Goal: Task Accomplishment & Management: Use online tool/utility

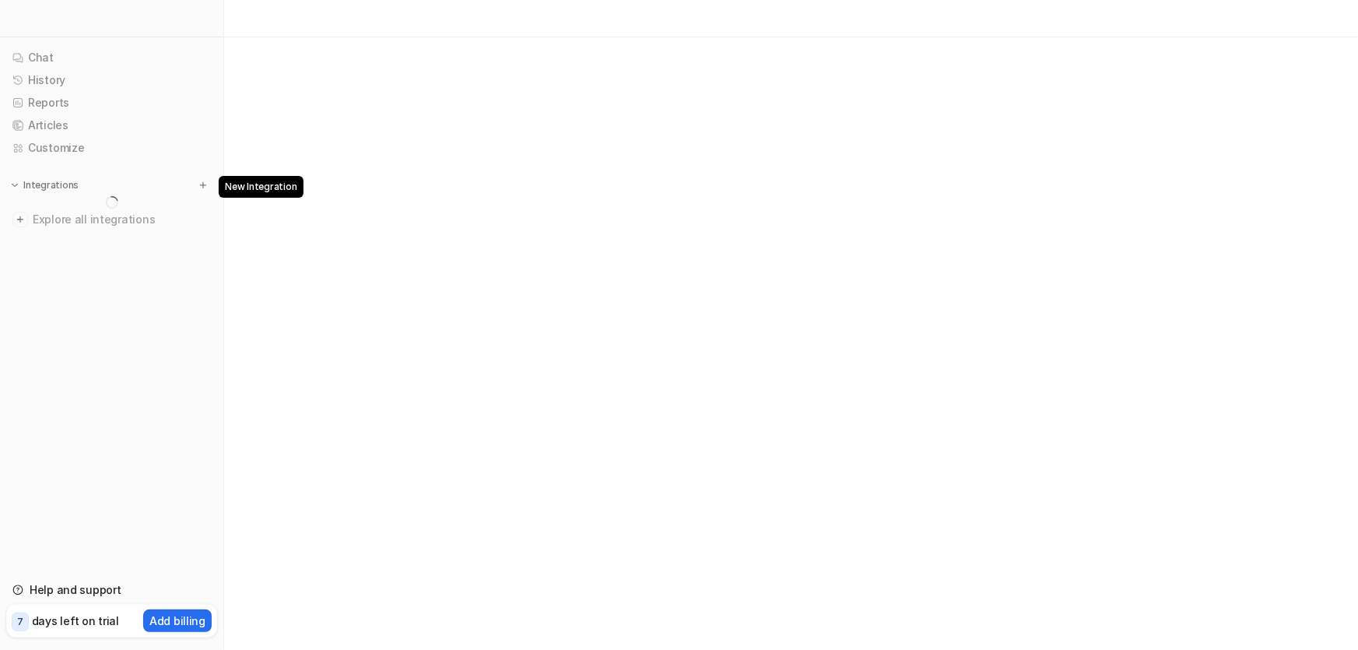
click at [208, 185] on img at bounding box center [203, 185] width 11 height 11
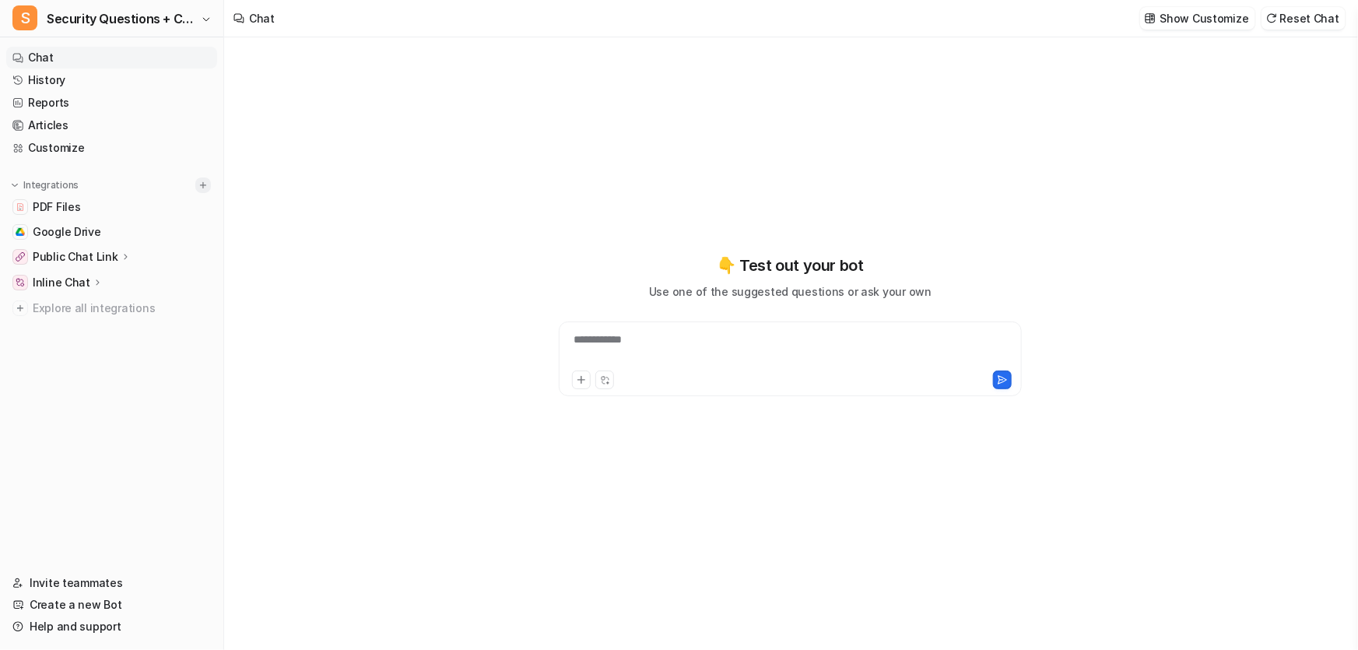
type textarea "**********"
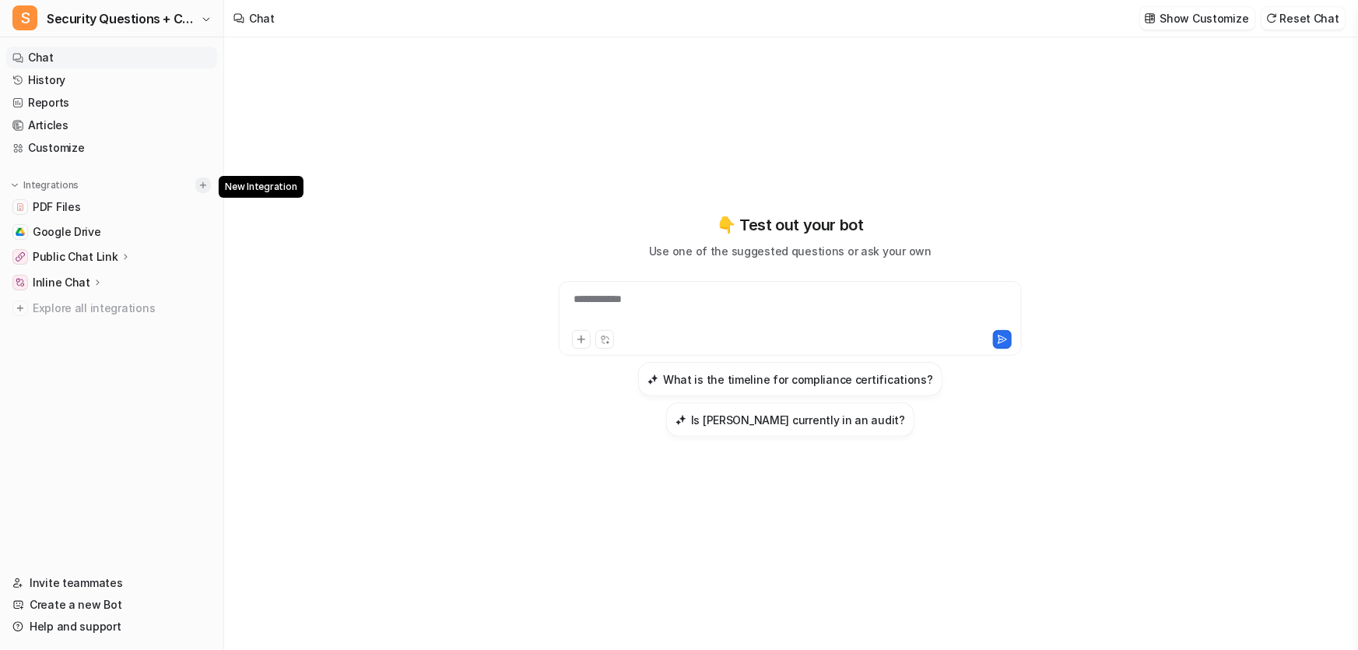
click at [207, 184] on img at bounding box center [203, 185] width 11 height 11
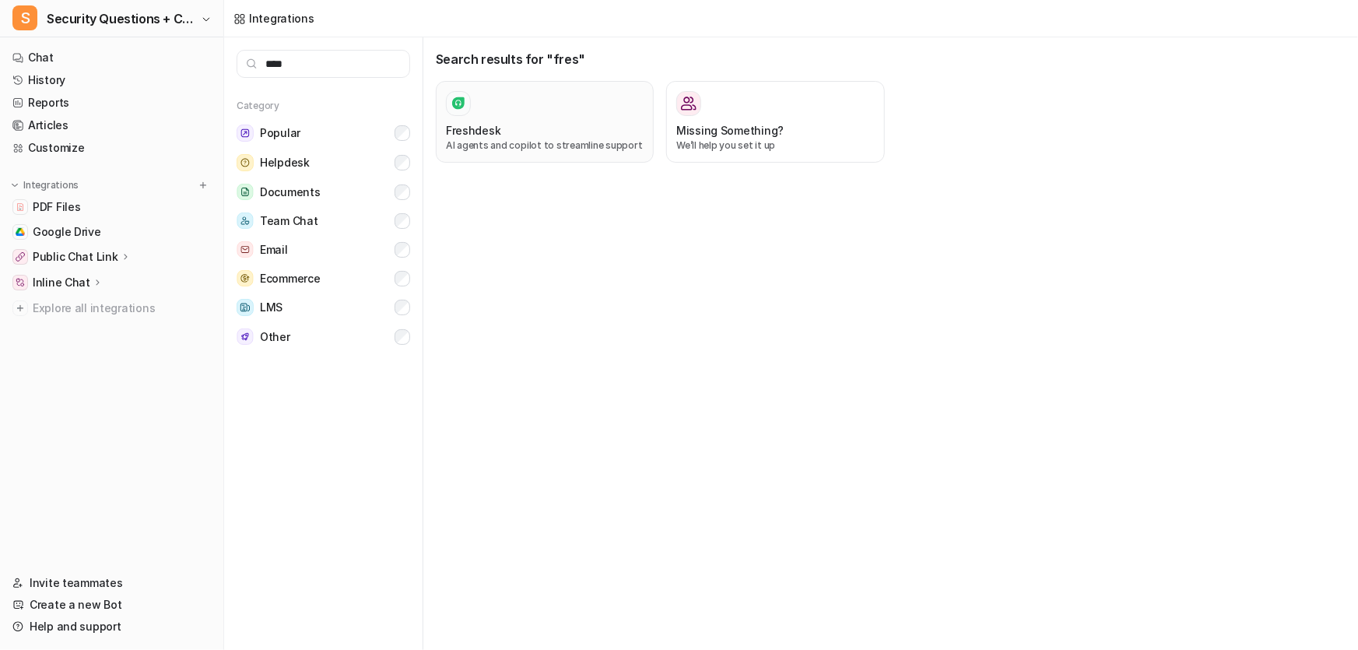
type input "****"
click at [516, 143] on p "AI agents and copilot to streamline support" at bounding box center [545, 145] width 198 height 14
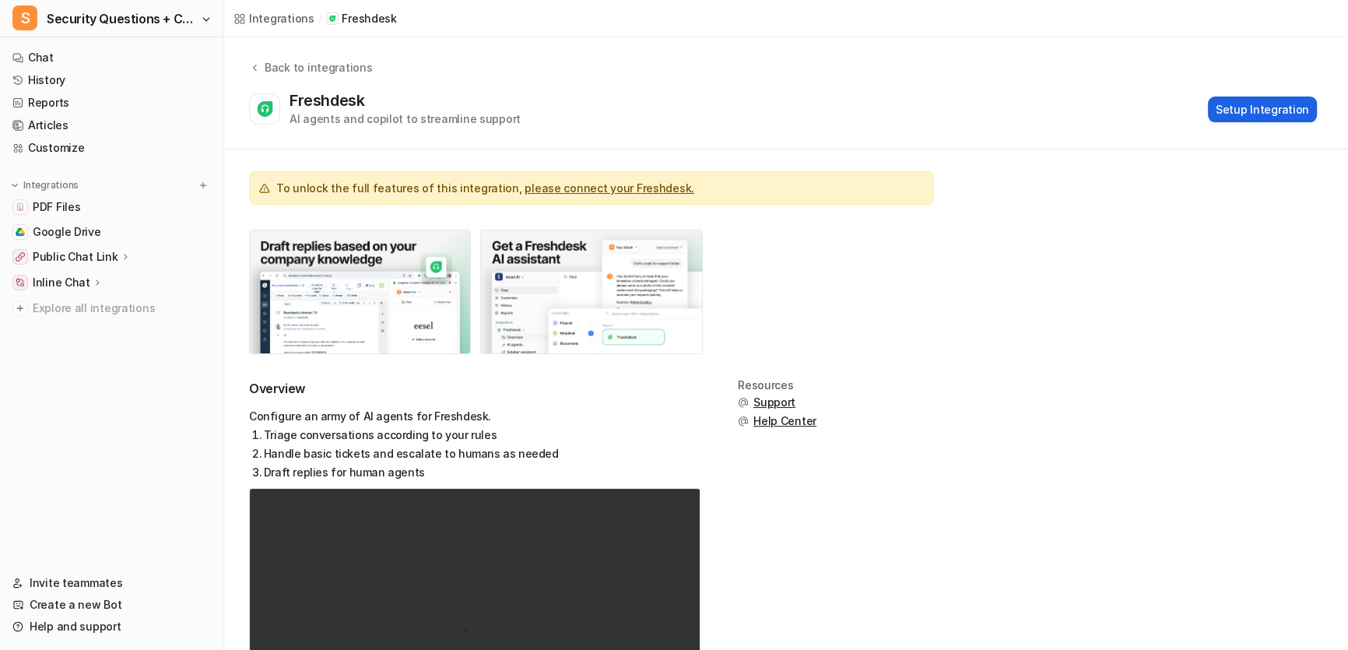
click at [1253, 114] on button "Setup Integration" at bounding box center [1262, 109] width 109 height 26
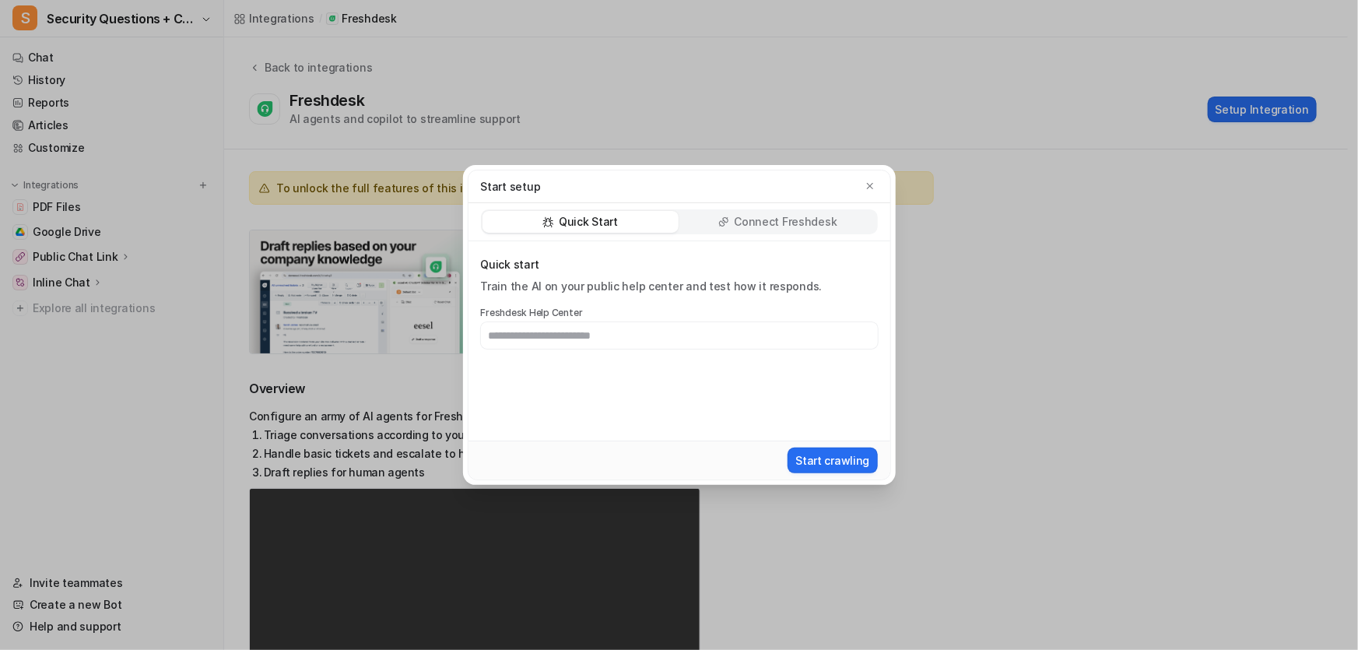
click at [808, 212] on div "Connect Freshdesk" at bounding box center [778, 222] width 196 height 22
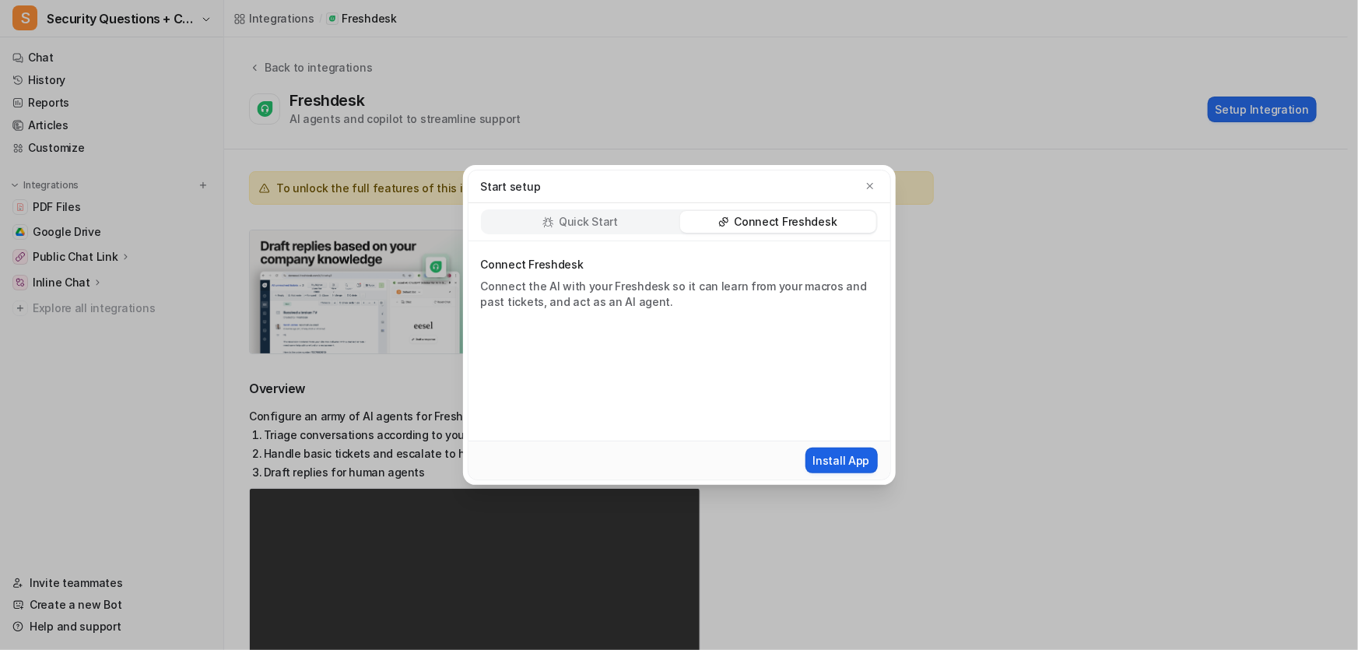
click at [856, 447] on button "Install App" at bounding box center [841, 460] width 72 height 26
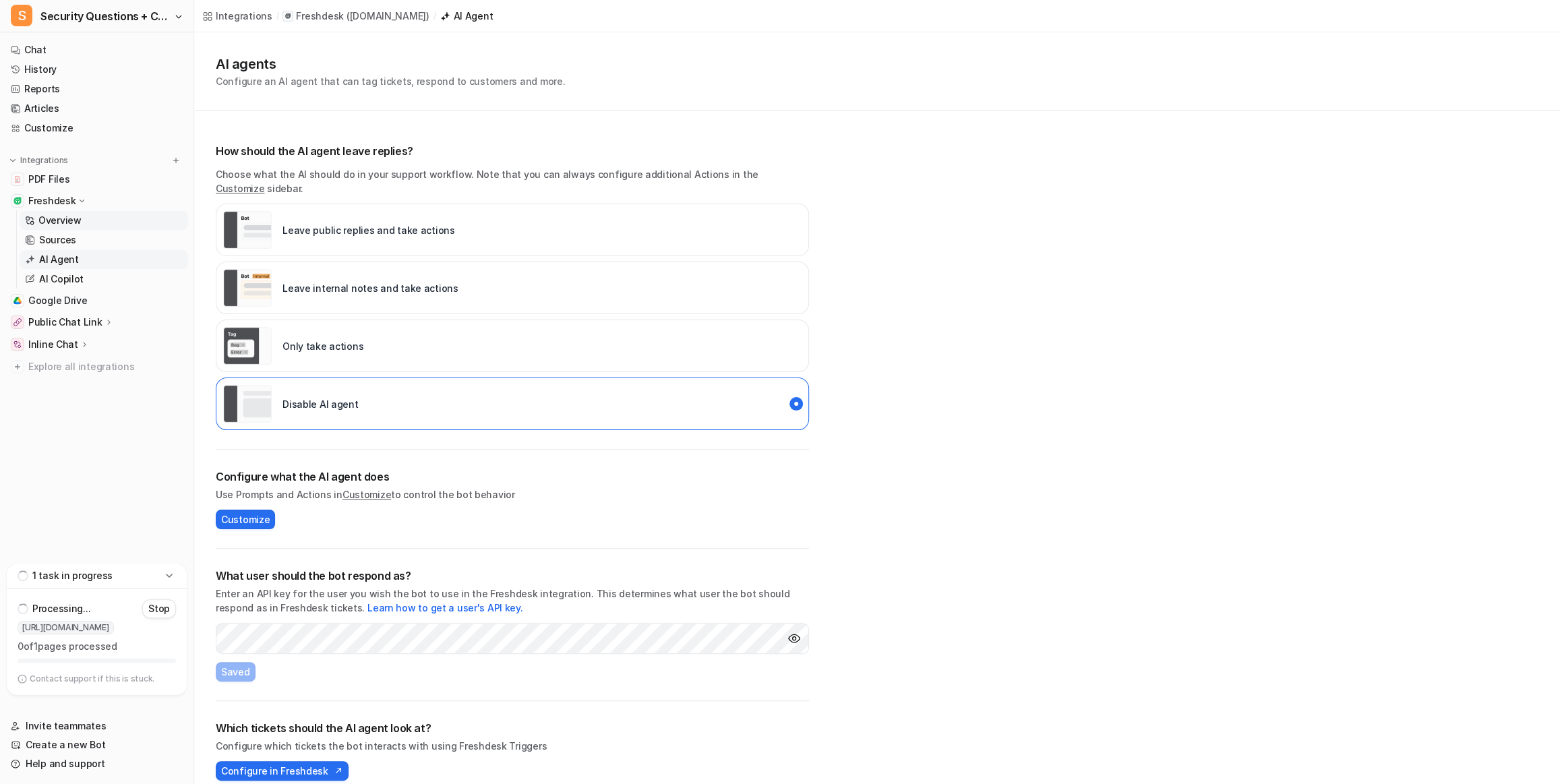
click at [74, 218] on p "Overview" at bounding box center [60, 221] width 43 height 14
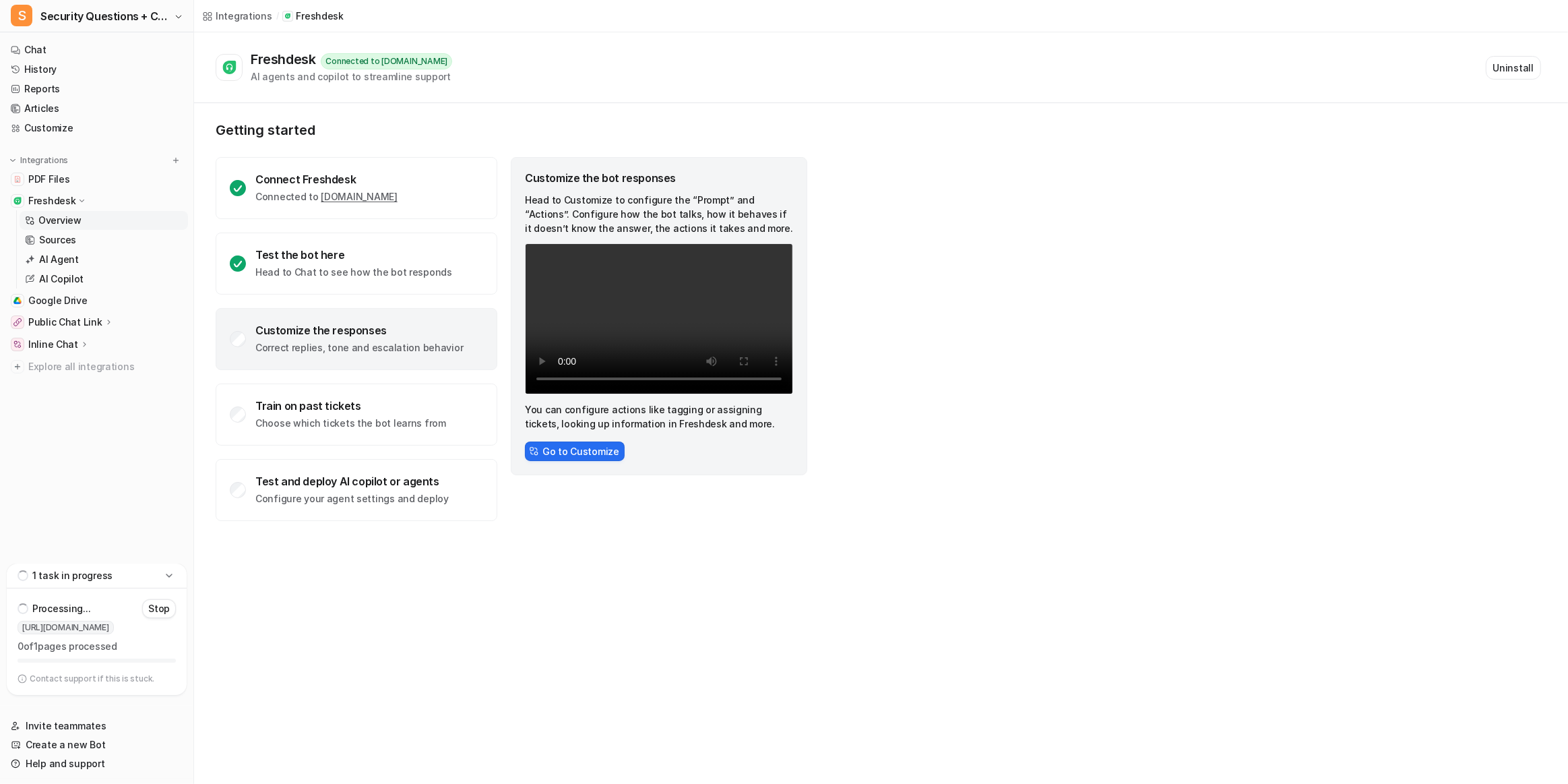
click at [1167, 64] on button "Uninstall" at bounding box center [1514, 68] width 55 height 23
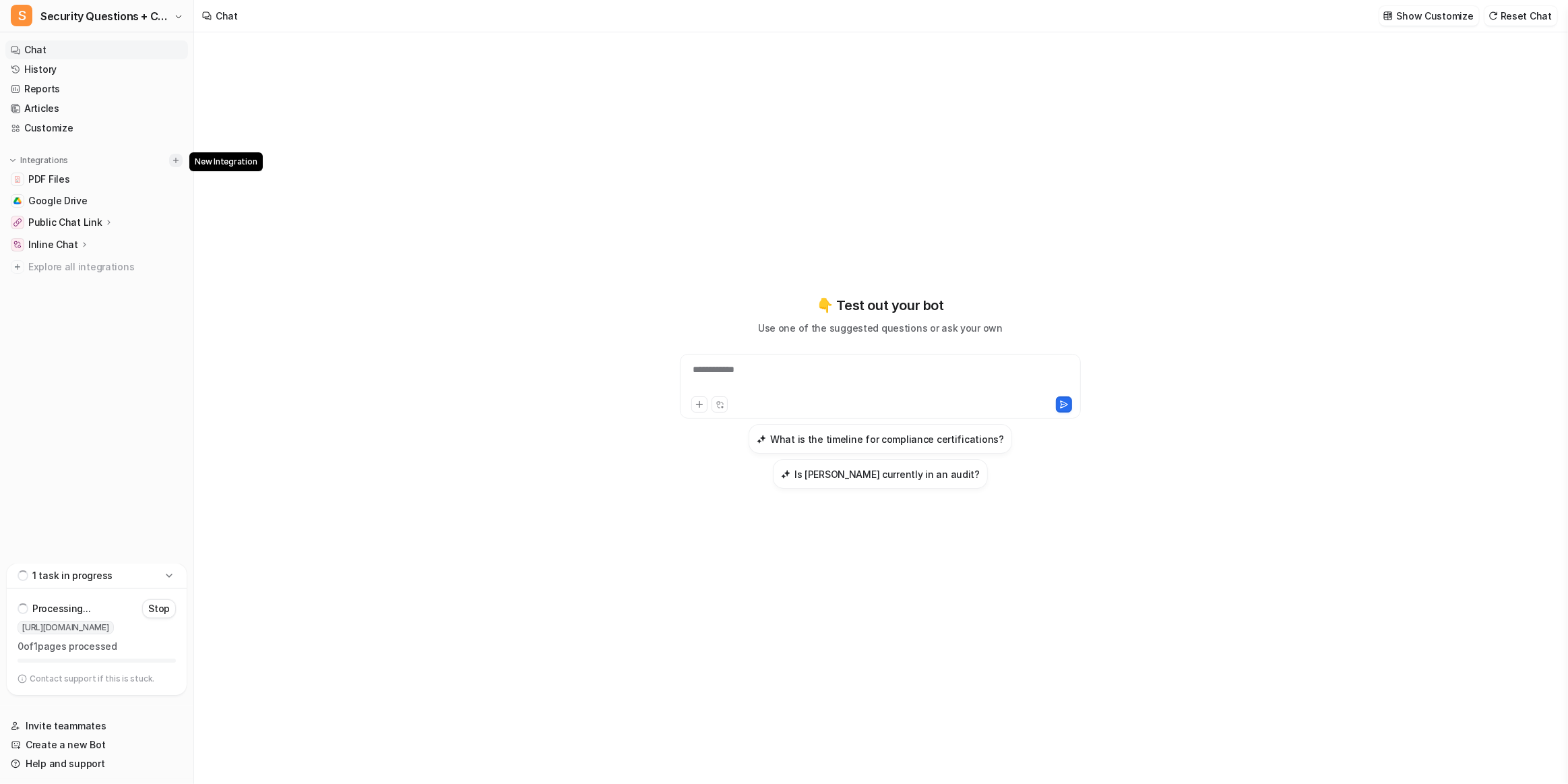
click at [178, 154] on button at bounding box center [176, 160] width 14 height 14
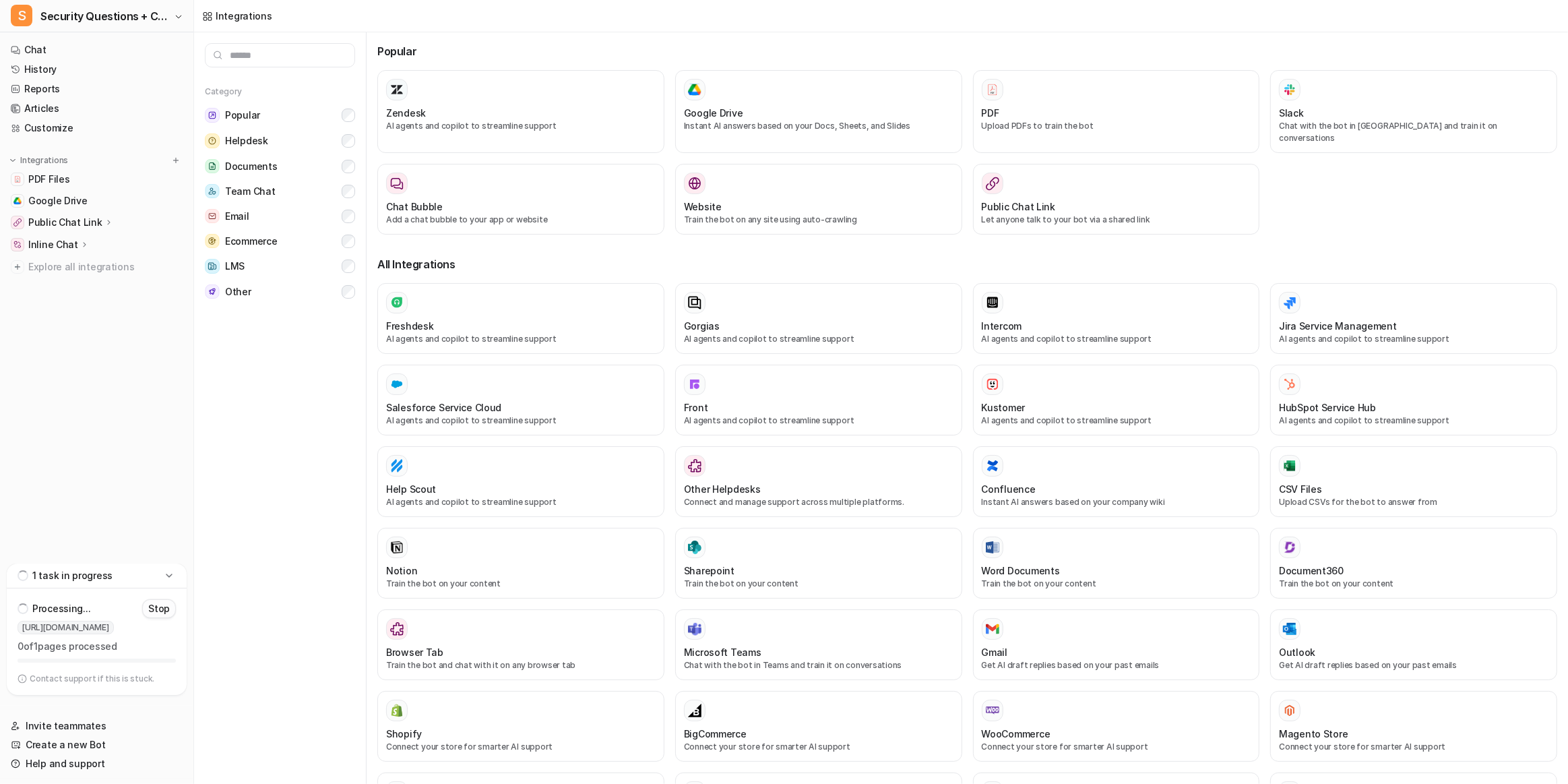
click at [169, 562] on p "Stop" at bounding box center [159, 609] width 22 height 14
click at [256, 56] on input "text" at bounding box center [281, 55] width 151 height 24
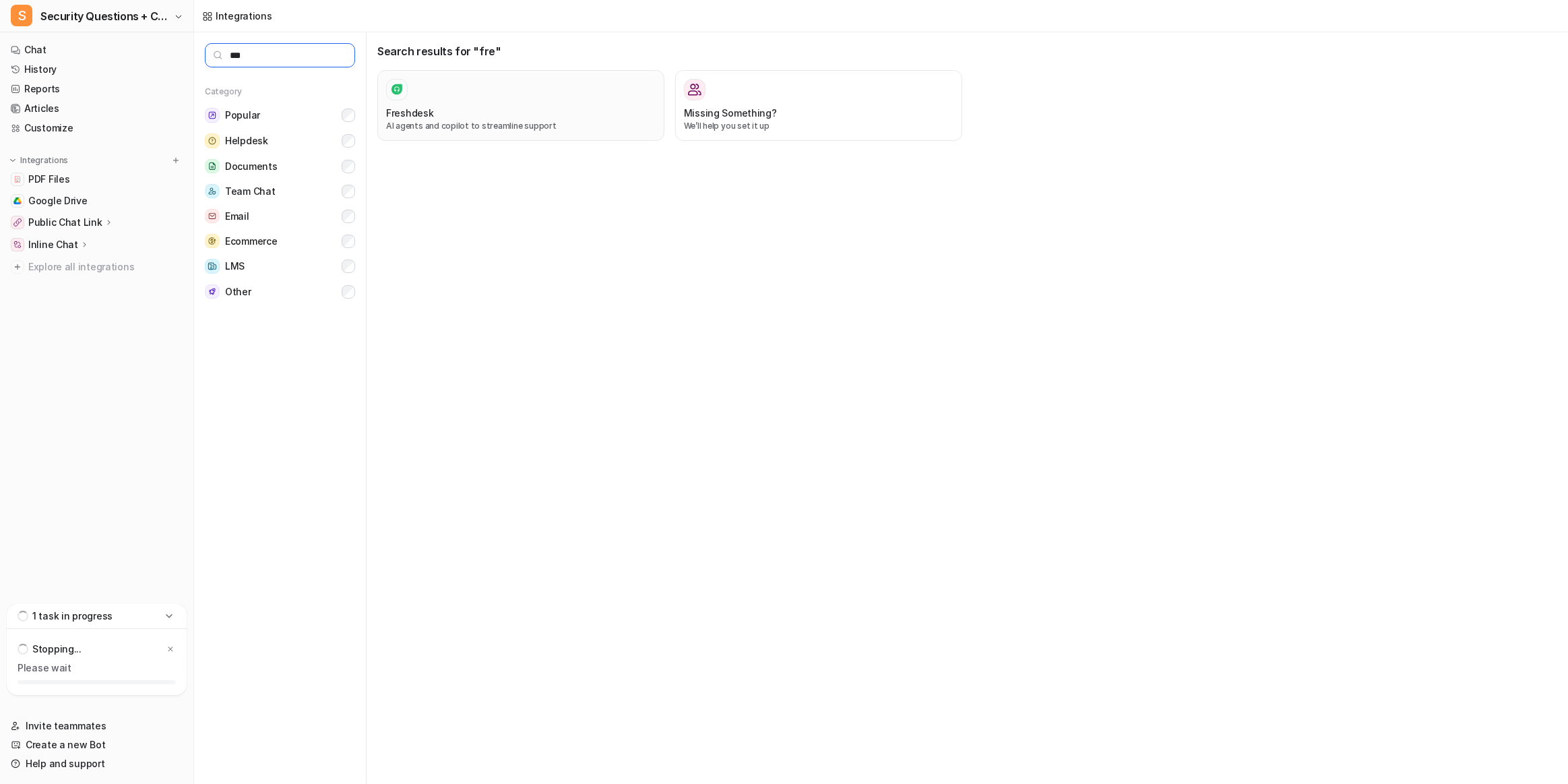
type input "***"
click at [478, 77] on button "Freshdesk AI agents and copilot to streamline support" at bounding box center [521, 106] width 287 height 71
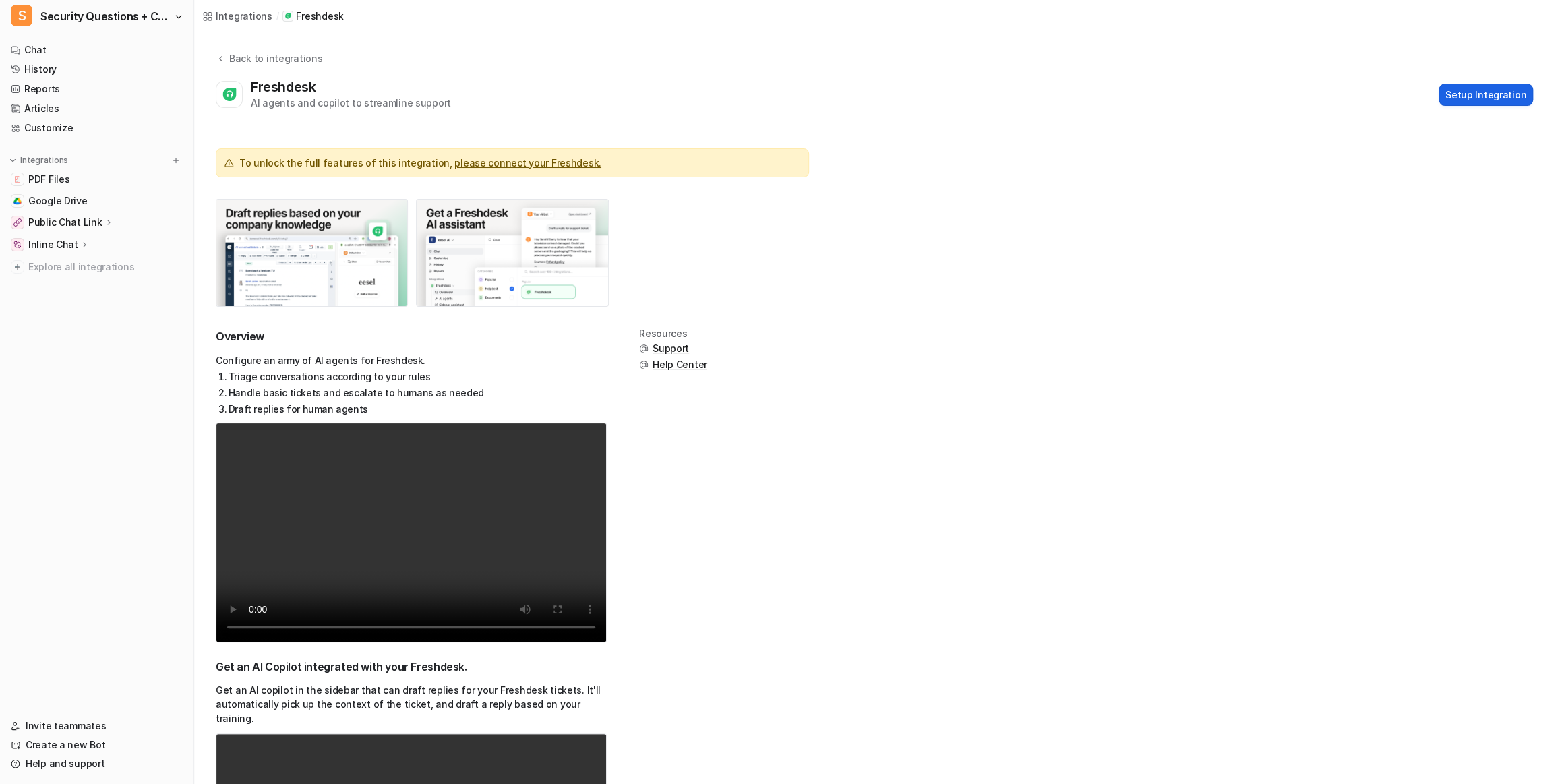
click at [1167, 88] on button "Setup Integration" at bounding box center [1485, 94] width 94 height 23
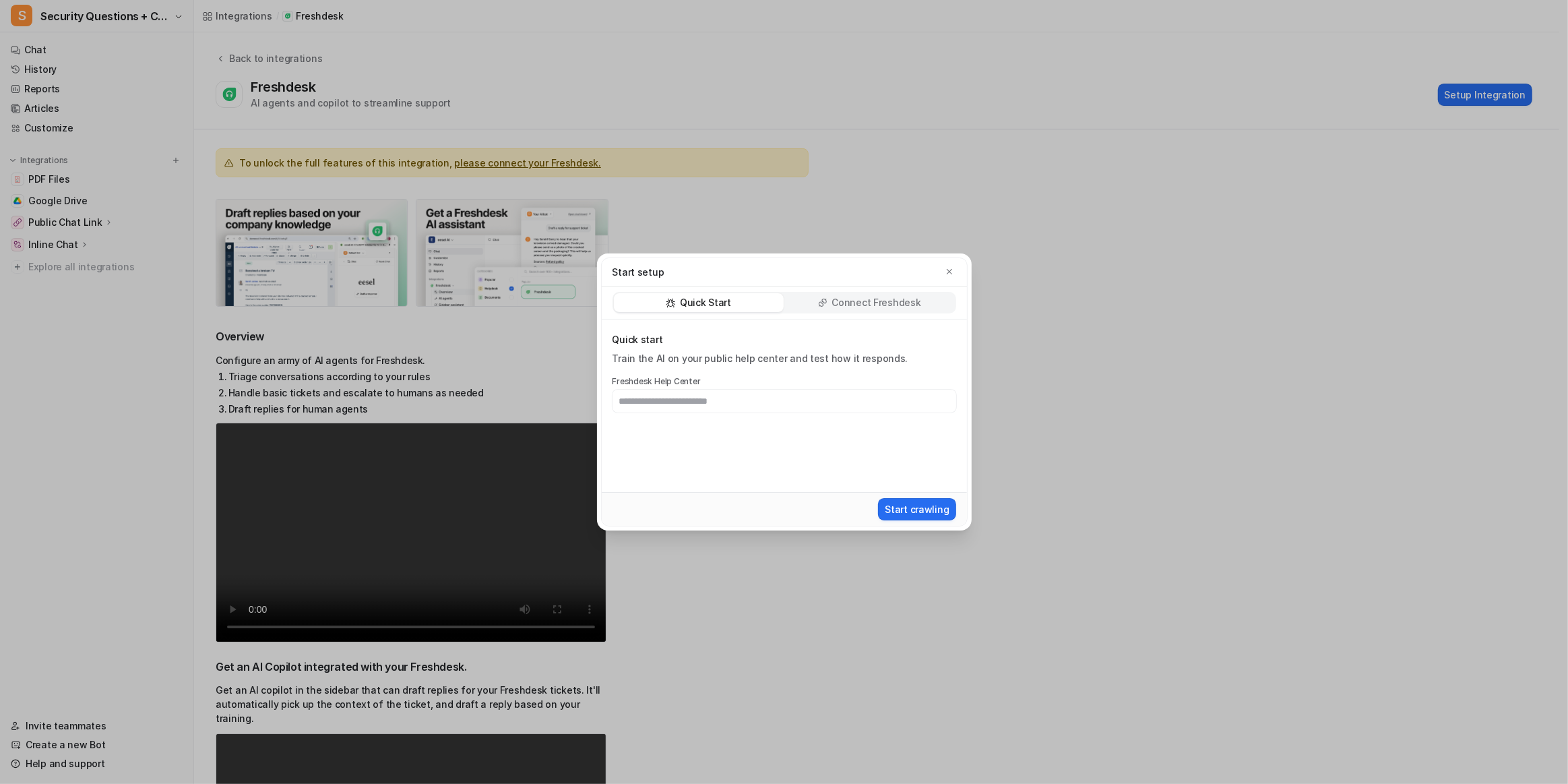
click at [896, 302] on p "Connect Freshdesk" at bounding box center [876, 303] width 89 height 14
drag, startPoint x: 923, startPoint y: 510, endPoint x: 904, endPoint y: 459, distance: 54.4
click at [904, 459] on div "Connect Freshdesk Connect the AI with your Freshdesk so it can learn from your …" at bounding box center [785, 405] width 366 height 172
